Goal: Find specific page/section

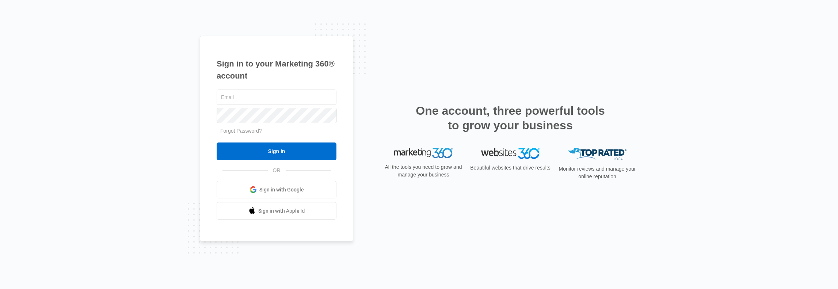
click at [3, 169] on div "Sign in to your Marketing 360® account Forgot Password? Sign In OR Sign in with…" at bounding box center [419, 144] width 838 height 289
click at [257, 93] on input "text" at bounding box center [277, 96] width 120 height 15
type input "[PERSON_NAME][EMAIL_ADDRESS][PERSON_NAME][DOMAIN_NAME]"
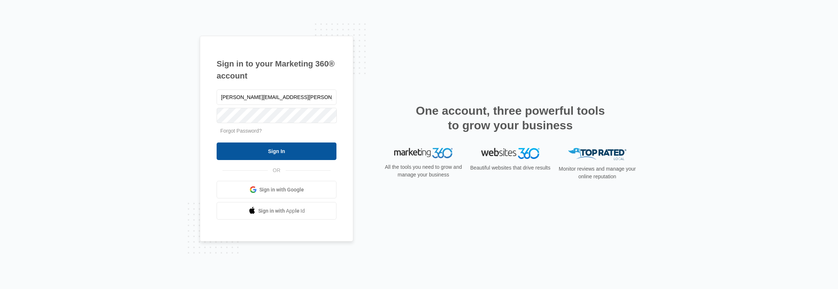
click at [313, 150] on input "Sign In" at bounding box center [277, 151] width 120 height 18
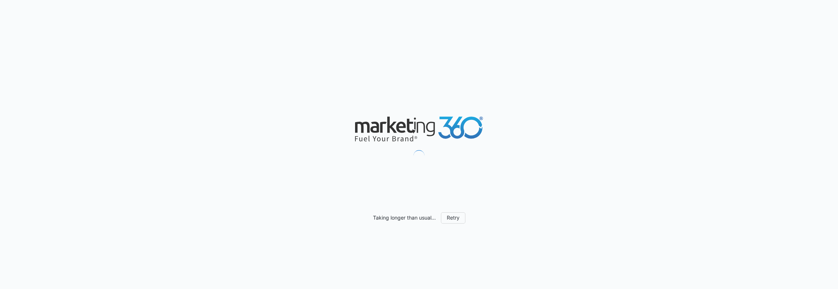
click at [0, 186] on div "Taking longer than usual... Retry" at bounding box center [419, 144] width 838 height 289
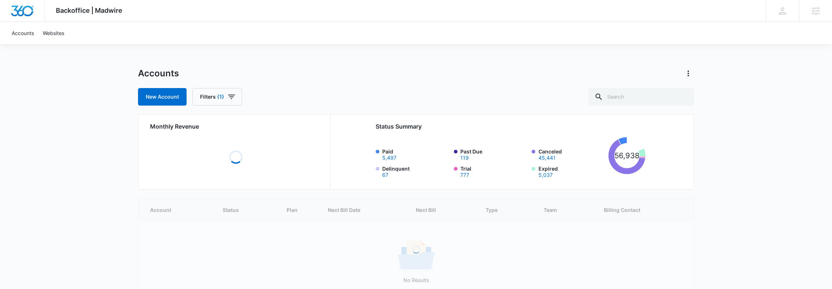
scroll to position [45, 0]
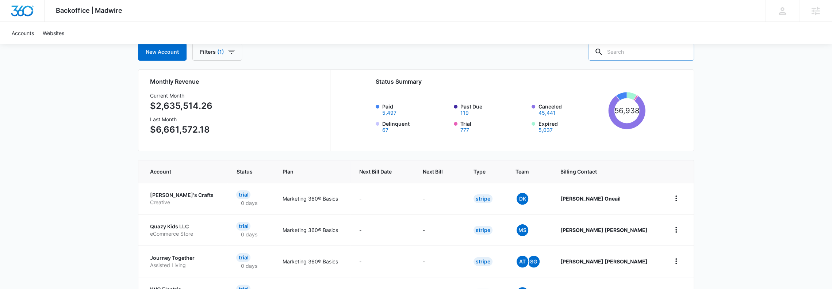
click at [619, 55] on input "text" at bounding box center [642, 52] width 106 height 18
type input "Flightline"
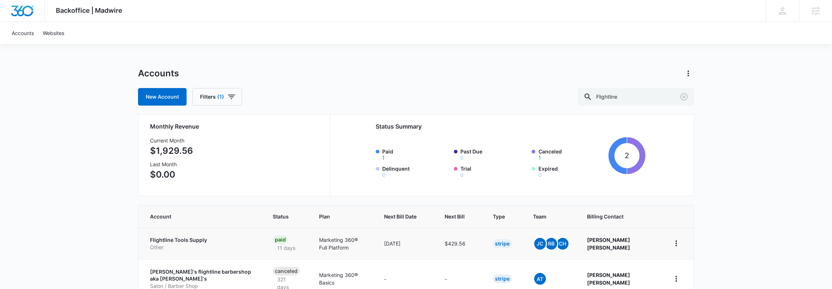
click at [179, 240] on p "Flightline Tools Supply" at bounding box center [202, 239] width 105 height 7
click at [682, 98] on icon "Clear" at bounding box center [683, 96] width 9 height 9
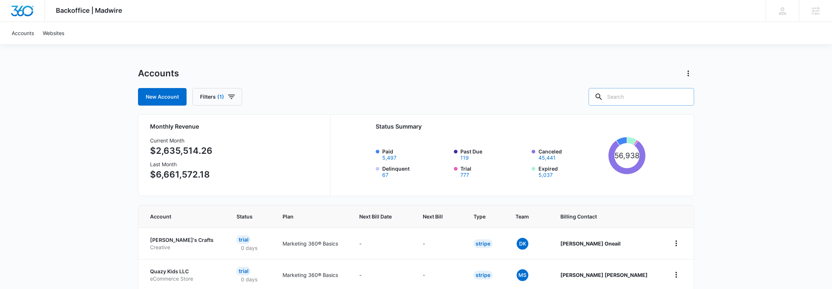
click at [655, 97] on input "text" at bounding box center [642, 97] width 106 height 18
type input "Sicame"
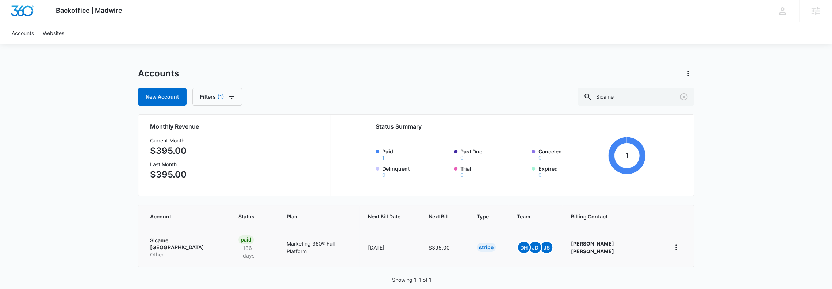
click at [158, 240] on p "Sicame North America" at bounding box center [185, 244] width 71 height 14
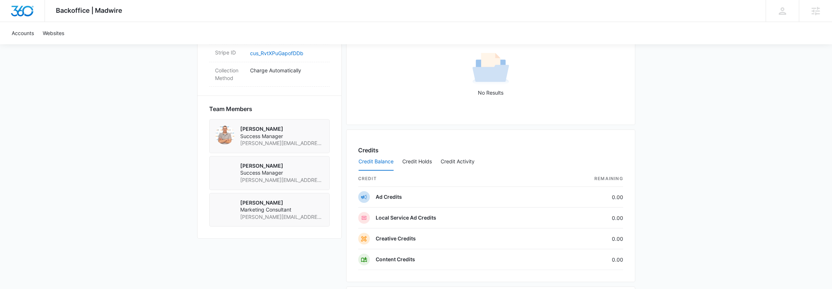
scroll to position [761, 0]
